Goal: Navigation & Orientation: Find specific page/section

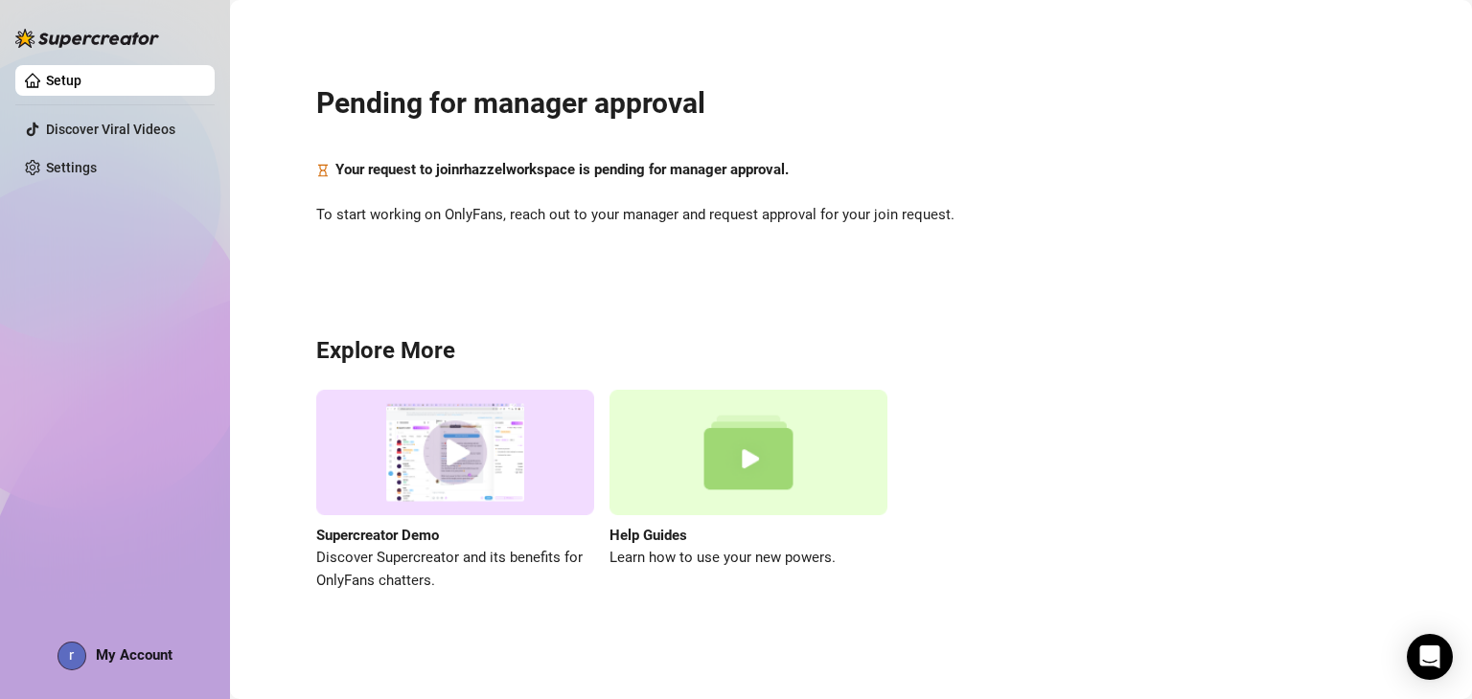
click at [113, 652] on span "My Account" at bounding box center [134, 655] width 77 height 17
click at [197, 239] on div "Setup Discover Viral Videos Settings My Account" at bounding box center [114, 341] width 199 height 682
click at [97, 164] on link "Settings" at bounding box center [71, 167] width 51 height 15
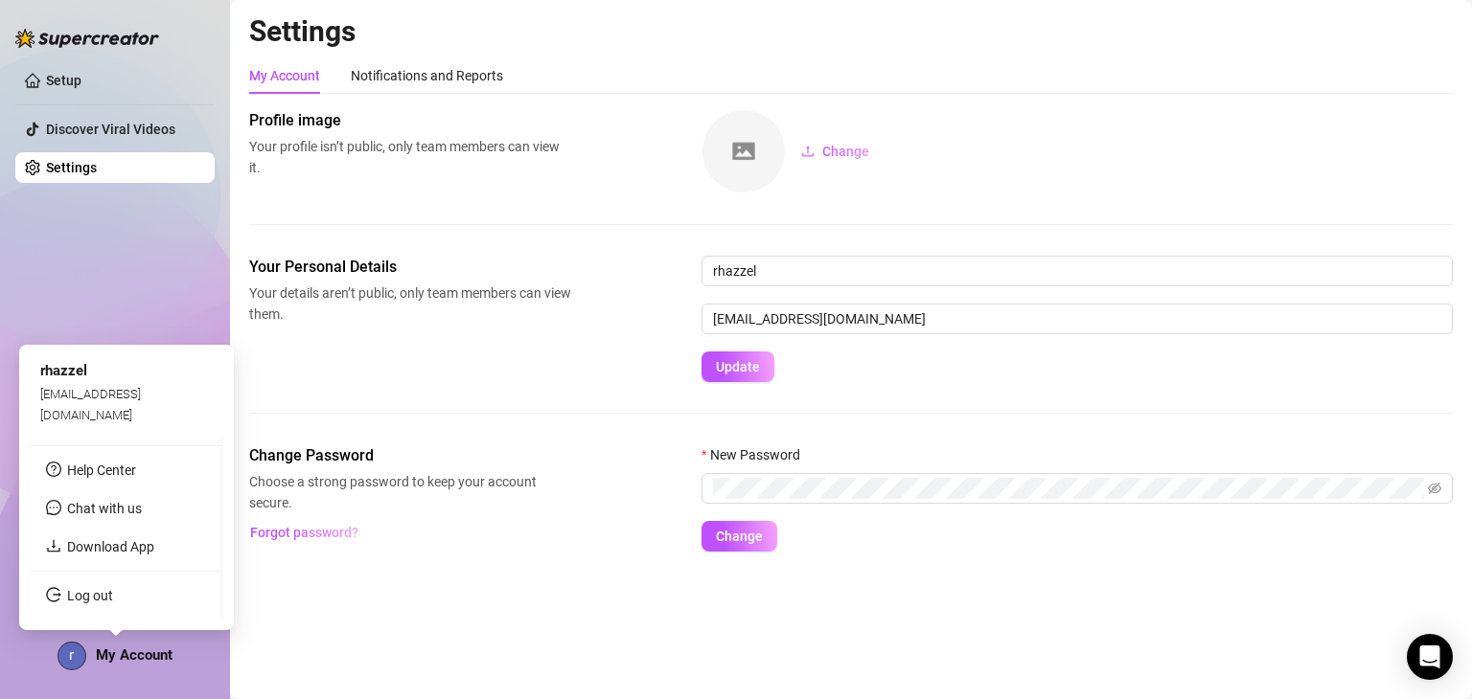
click at [161, 652] on span "My Account" at bounding box center [134, 655] width 77 height 17
click at [94, 549] on link "Download App" at bounding box center [110, 546] width 87 height 15
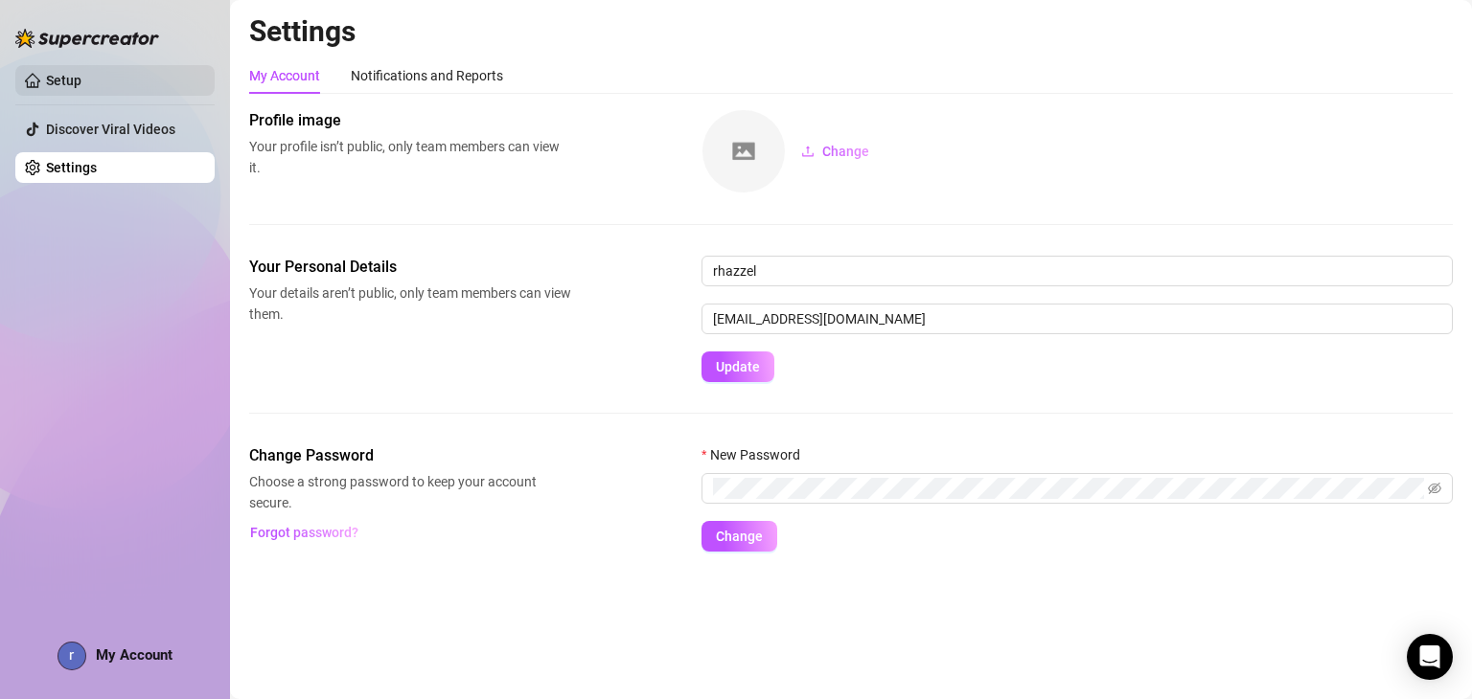
click at [79, 73] on link "Setup" at bounding box center [63, 80] width 35 height 15
drag, startPoint x: 127, startPoint y: 441, endPoint x: 257, endPoint y: 498, distance: 141.5
click at [127, 441] on div "Setup Discover Viral Videos Settings My Account" at bounding box center [114, 341] width 199 height 682
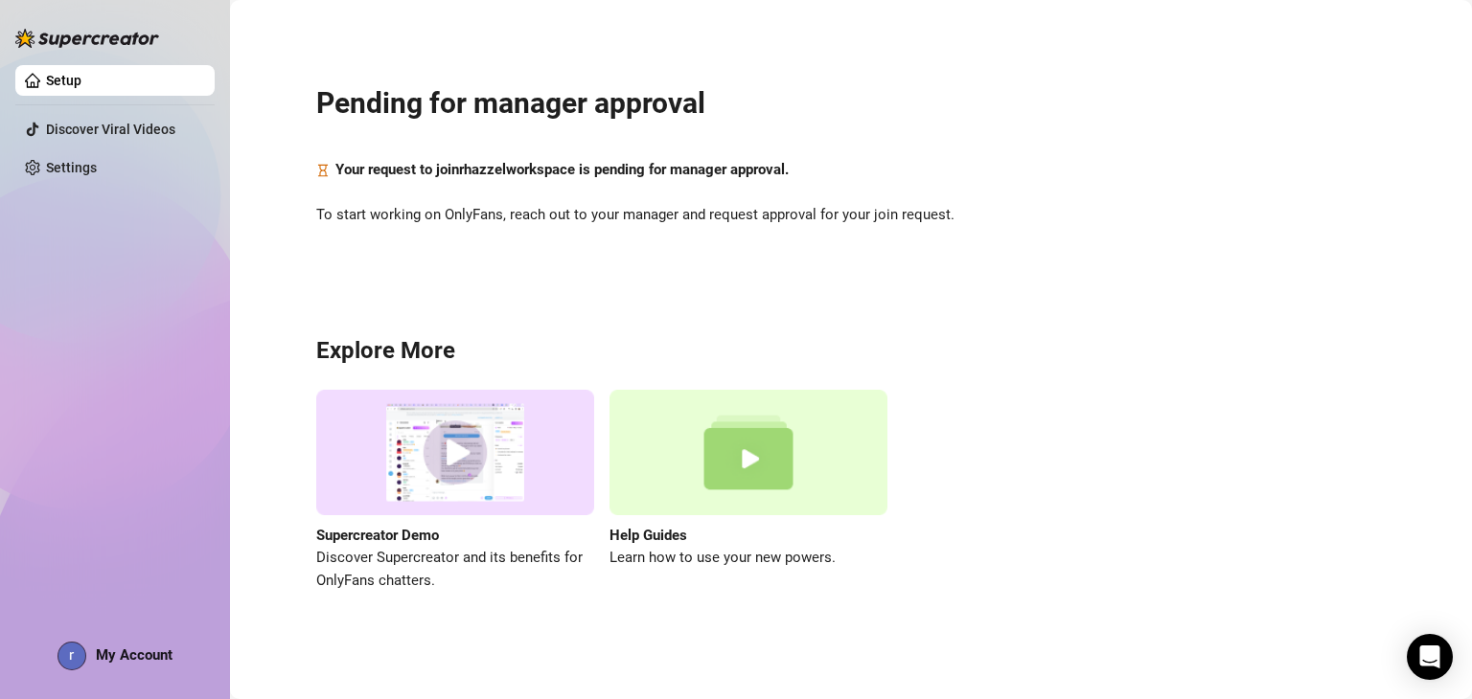
click at [932, 672] on main "Pending for manager approval Your request to join rhazzel workspace is pending …" at bounding box center [851, 349] width 1242 height 699
